Goal: Transaction & Acquisition: Purchase product/service

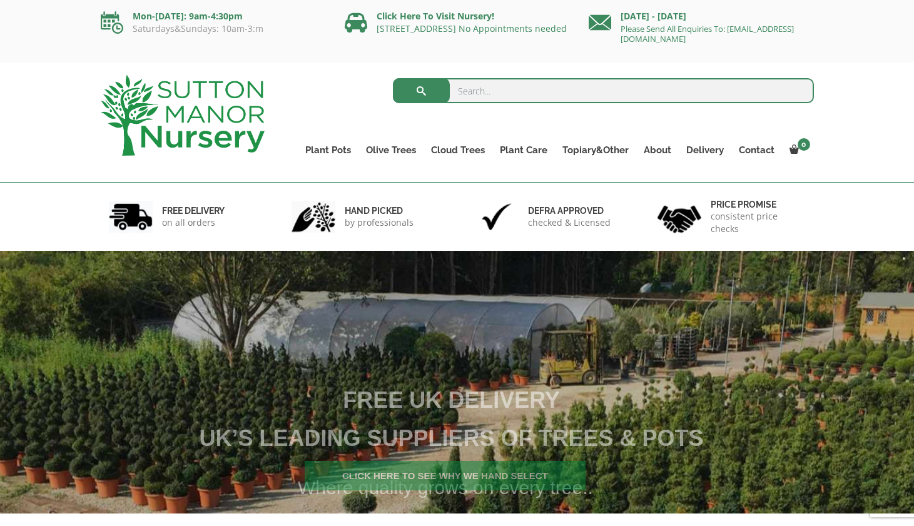
click at [549, 91] on input "search" at bounding box center [603, 90] width 421 height 25
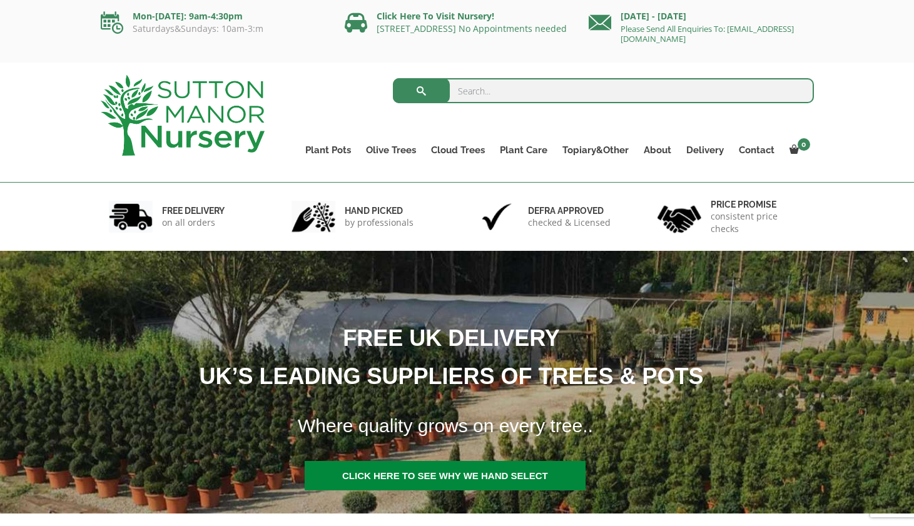
paste input "Capri 110 Clay"
type input "Capri 110 Clay"
click at [421, 91] on button "submit" at bounding box center [421, 90] width 57 height 25
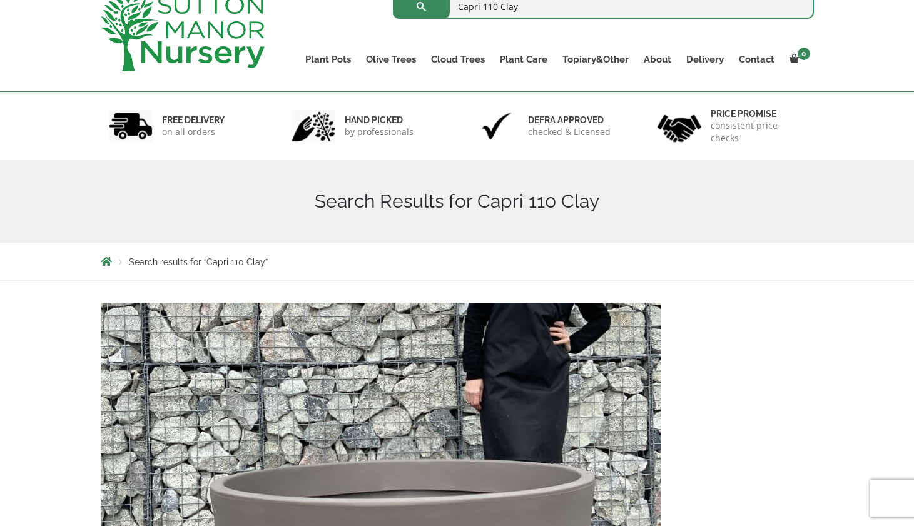
scroll to position [319, 0]
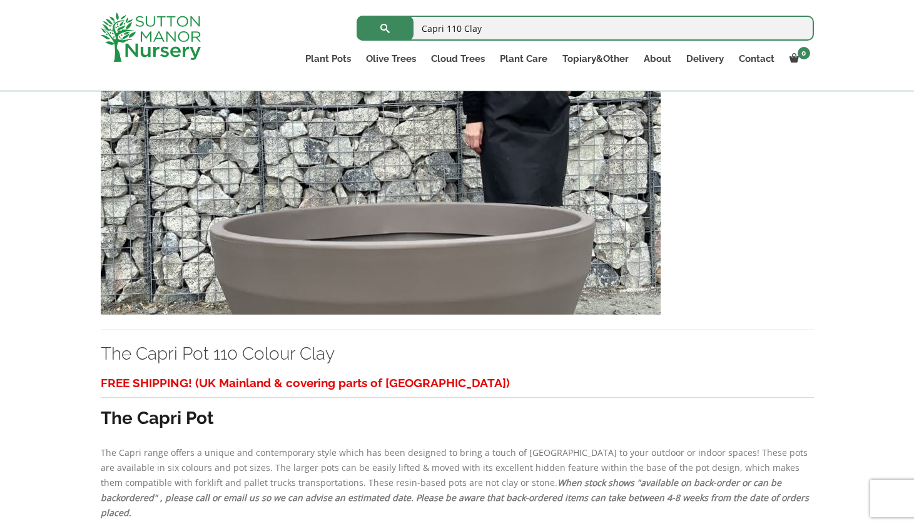
click at [335, 250] on img at bounding box center [381, 180] width 560 height 269
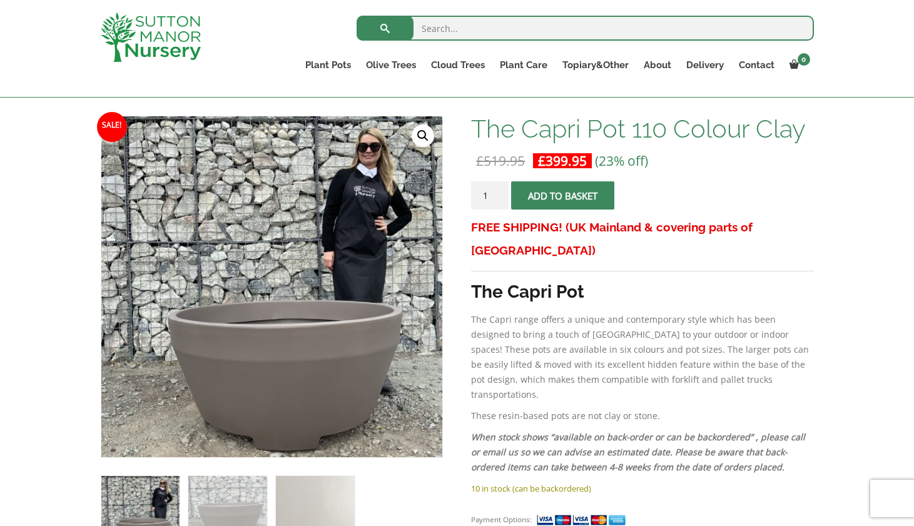
scroll to position [170, 0]
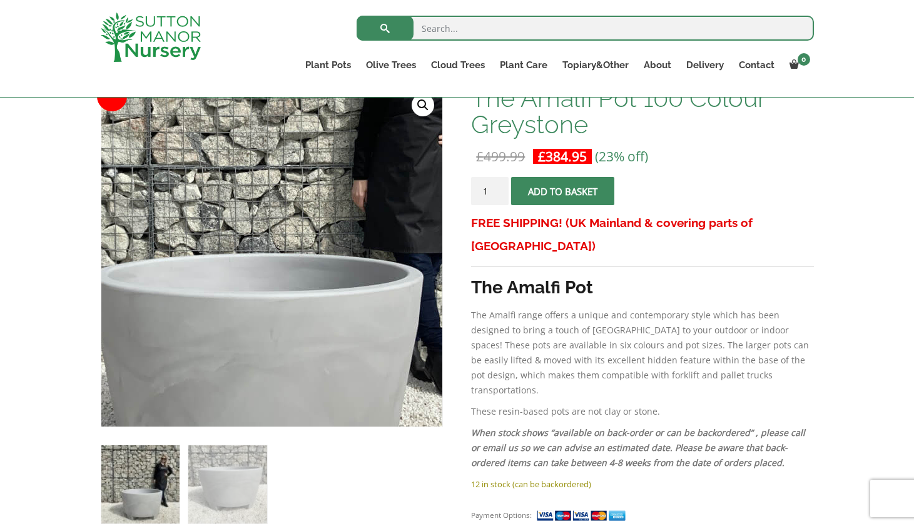
scroll to position [209, 0]
